Goal: Transaction & Acquisition: Download file/media

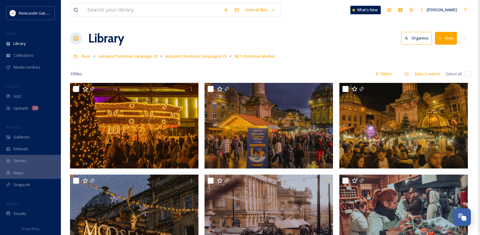
click at [26, 115] on div "Newcastle Gateshead Initiative MEDIA Library Collections Media Centres COLLECT …" at bounding box center [30, 113] width 61 height 214
click at [37, 113] on div "Uploads 14" at bounding box center [30, 108] width 61 height 12
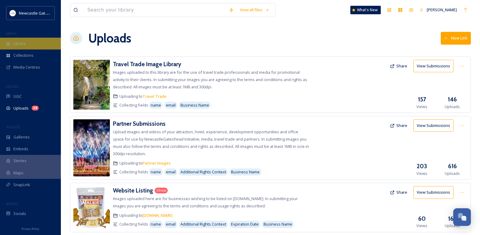
click at [25, 43] on span "Library" at bounding box center [19, 44] width 12 height 6
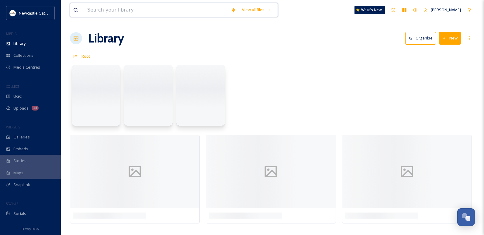
click at [128, 7] on input at bounding box center [156, 9] width 144 height 13
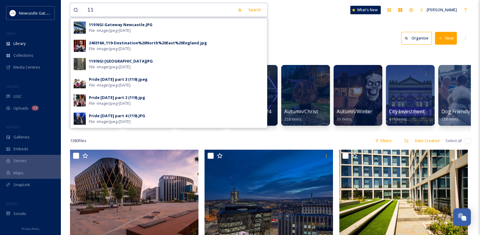
type input "1"
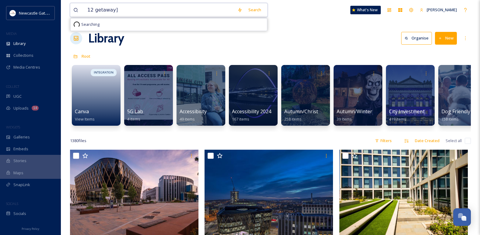
type input "12 getaway"
click at [271, 14] on div "Search Press Enter to search" at bounding box center [268, 10] width 26 height 12
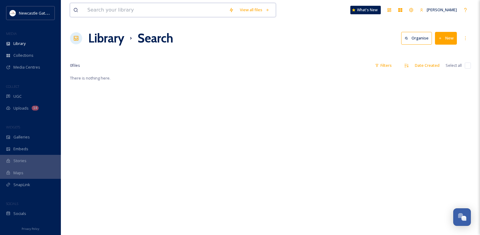
click at [108, 6] on input at bounding box center [154, 9] width 141 height 13
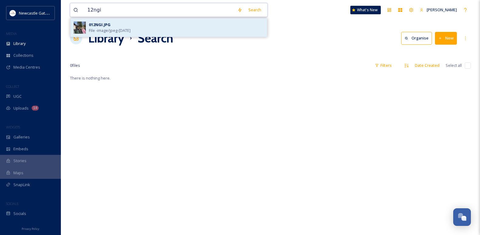
type input "12ngi"
click at [114, 23] on div "012NGI.JPG File - image/jpeg - [DATE]" at bounding box center [176, 28] width 175 height 12
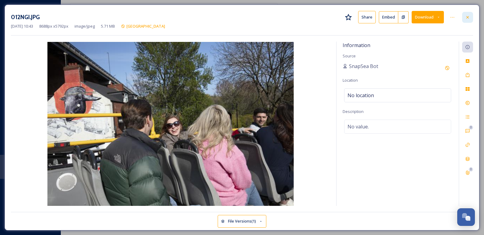
click at [465, 18] on icon at bounding box center [467, 17] width 5 height 5
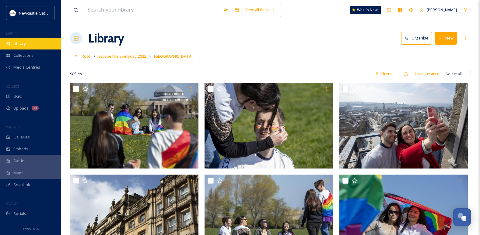
click at [39, 42] on div "Library" at bounding box center [30, 44] width 61 height 12
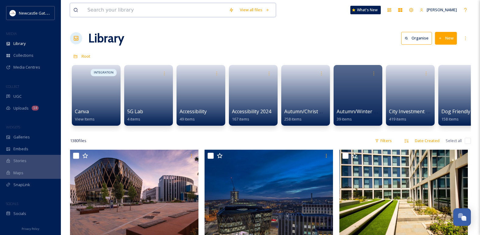
click at [108, 7] on input at bounding box center [154, 9] width 141 height 13
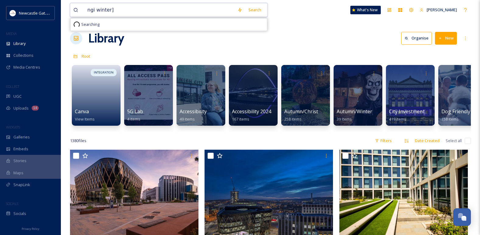
type input "ngi winter"
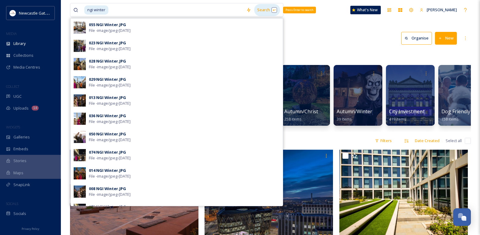
click at [266, 10] on div "Search Press Enter to search" at bounding box center [267, 10] width 26 height 12
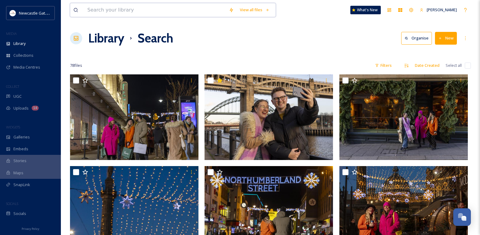
click at [99, 15] on input at bounding box center [154, 9] width 141 height 13
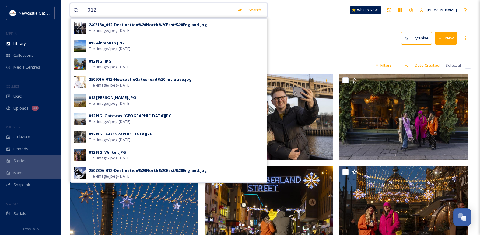
type input "012"
click at [322, 37] on div "Library Search Organise New" at bounding box center [270, 38] width 401 height 18
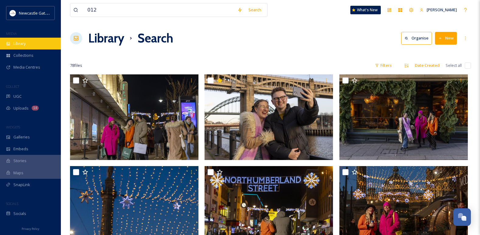
click at [27, 40] on div "Library" at bounding box center [30, 44] width 61 height 12
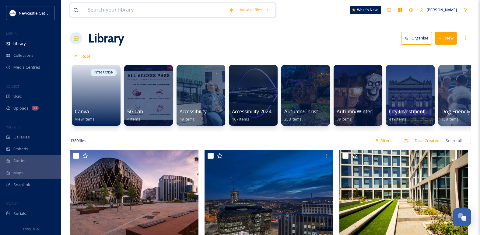
click at [114, 11] on input at bounding box center [154, 9] width 141 height 13
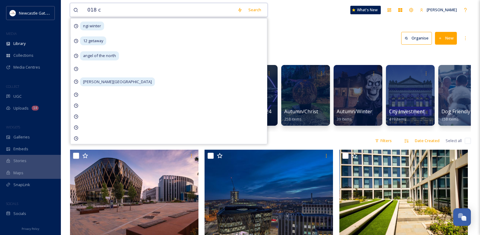
type input "018"
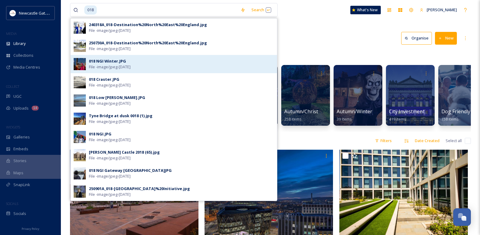
click at [130, 65] on span "File - image/jpeg - [DATE]" at bounding box center [110, 67] width 42 height 6
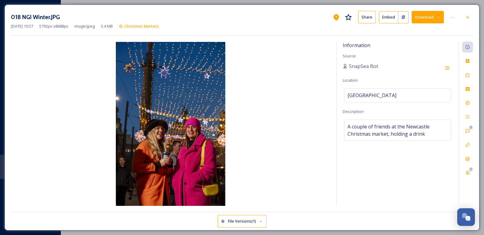
click at [426, 14] on button "Download" at bounding box center [428, 17] width 32 height 12
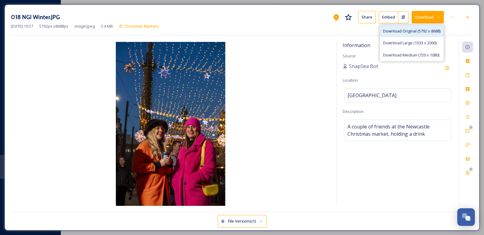
click at [419, 30] on span "Download Original (5792 x 8688)" at bounding box center [411, 31] width 57 height 6
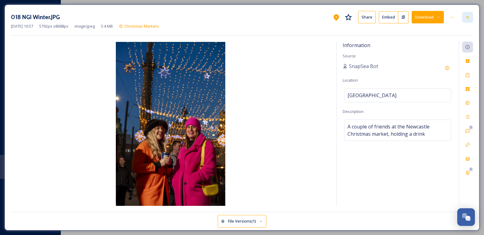
click at [470, 18] on icon at bounding box center [467, 17] width 5 height 5
